Goal: Task Accomplishment & Management: Use online tool/utility

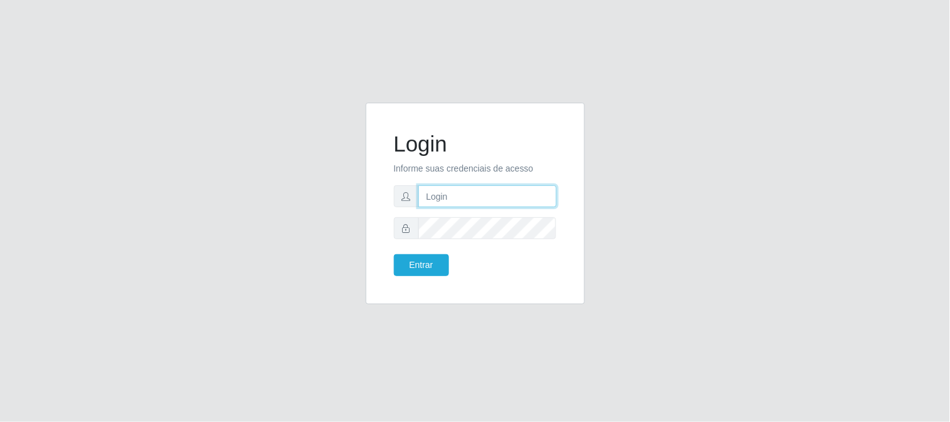
click at [495, 202] on input "text" at bounding box center [487, 196] width 138 height 22
type input "[EMAIL_ADDRESS][DOMAIN_NAME]"
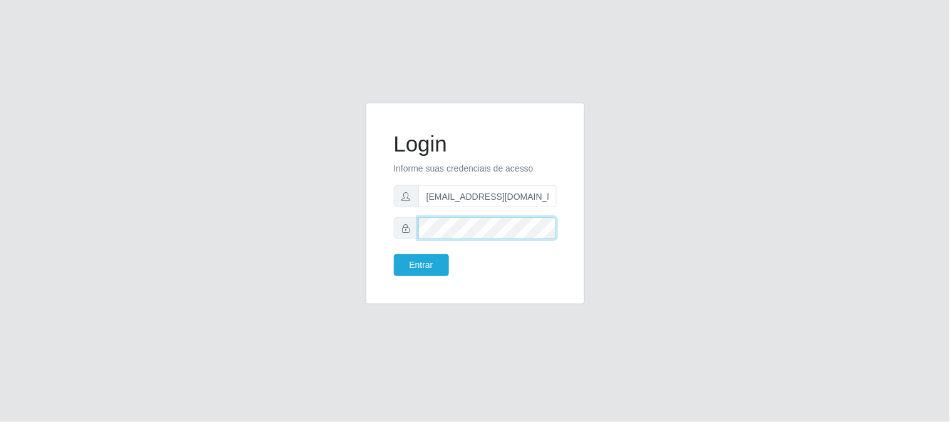
click at [394, 254] on button "Entrar" at bounding box center [421, 265] width 55 height 22
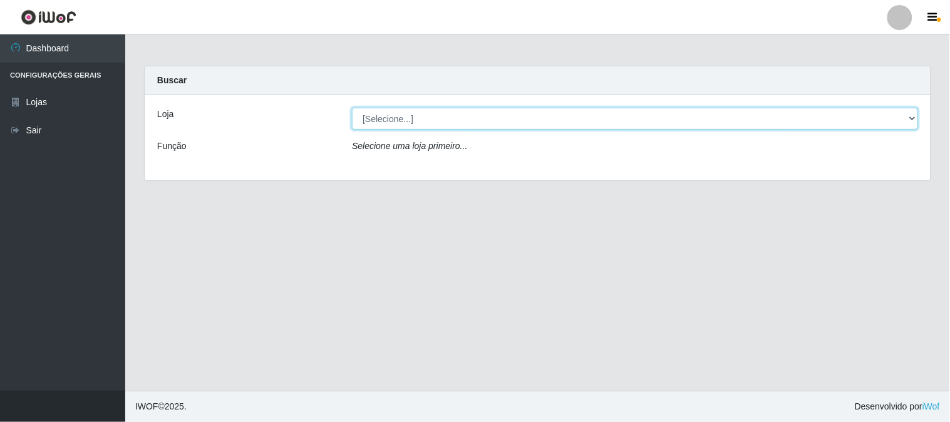
click at [910, 116] on select "[Selecione...] Queiroz Atacadão - [GEOGRAPHIC_DATA]" at bounding box center [635, 119] width 566 height 22
select select "464"
click at [352, 108] on select "[Selecione...] Queiroz Atacadão - [GEOGRAPHIC_DATA]" at bounding box center [635, 119] width 566 height 22
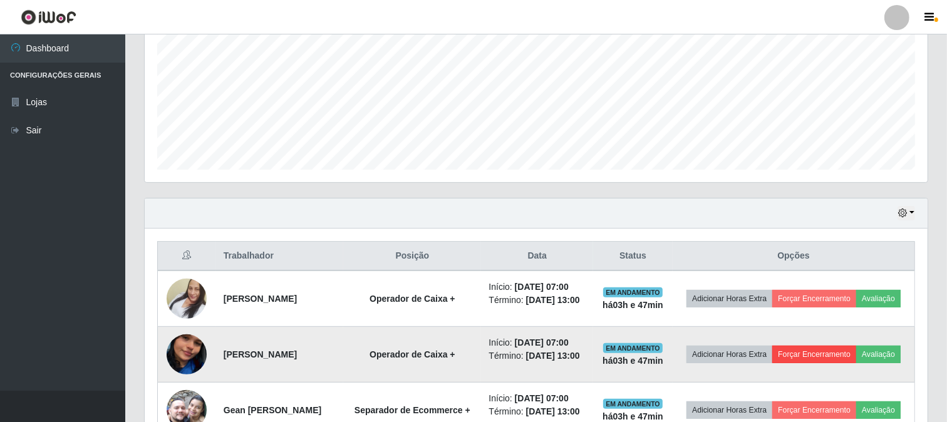
scroll to position [347, 0]
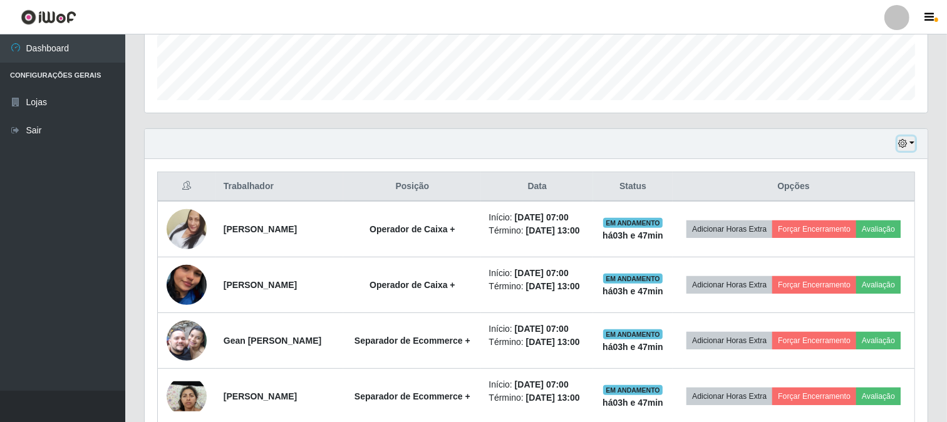
click at [914, 145] on button "button" at bounding box center [906, 143] width 18 height 14
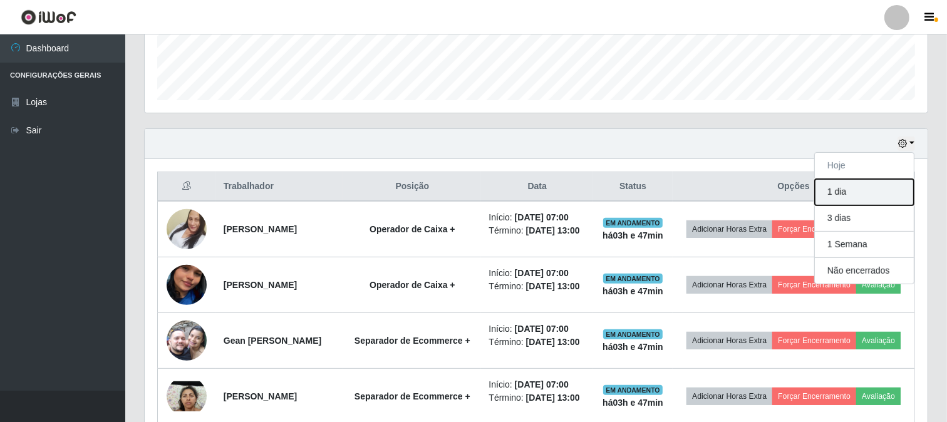
click at [875, 192] on button "1 dia" at bounding box center [864, 192] width 99 height 26
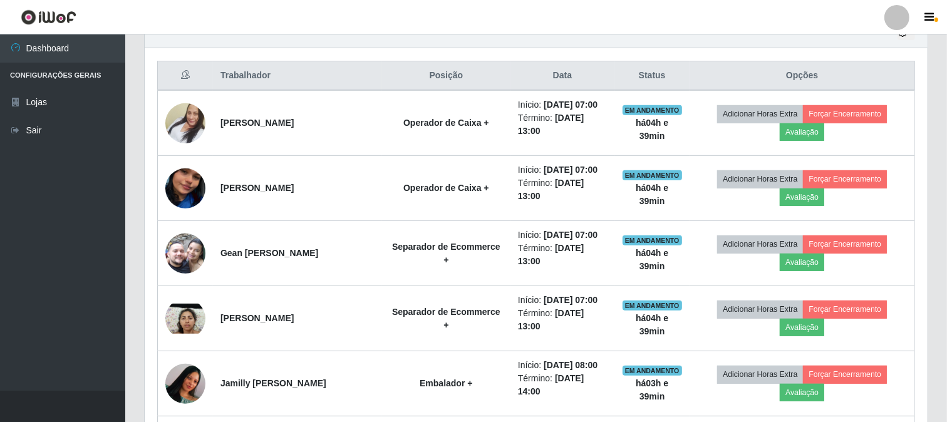
scroll to position [389, 0]
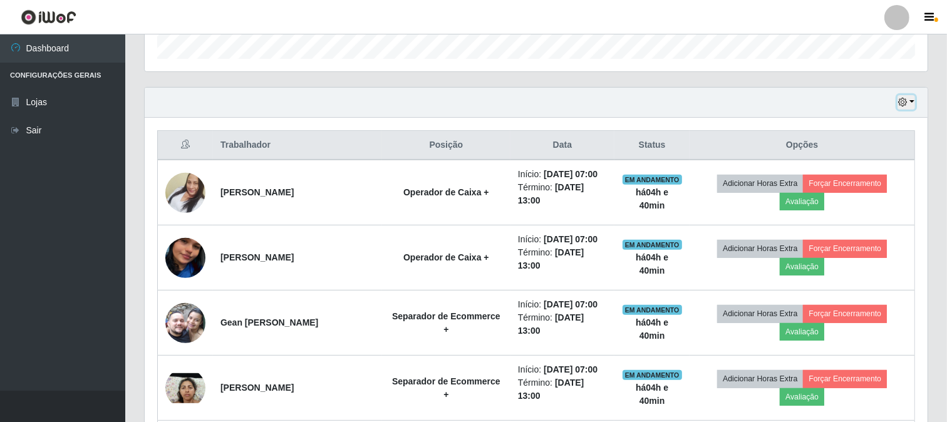
click at [900, 103] on icon "button" at bounding box center [902, 102] width 9 height 9
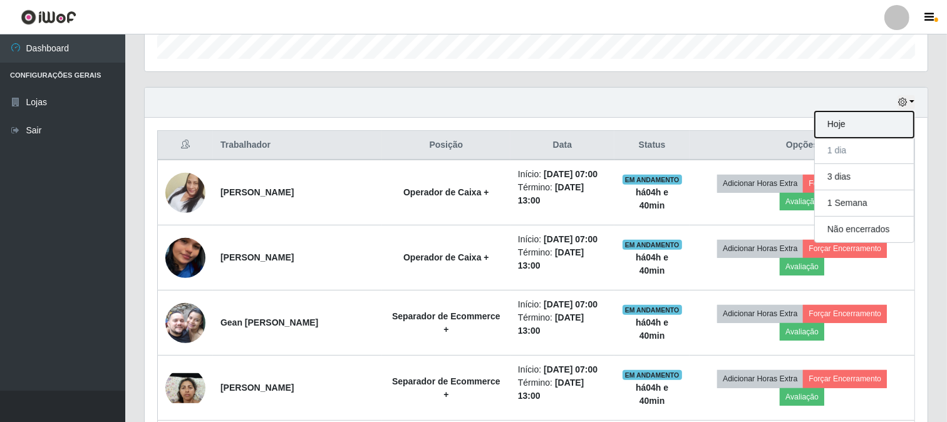
click at [848, 125] on button "Hoje" at bounding box center [864, 124] width 99 height 26
